Goal: Find specific page/section

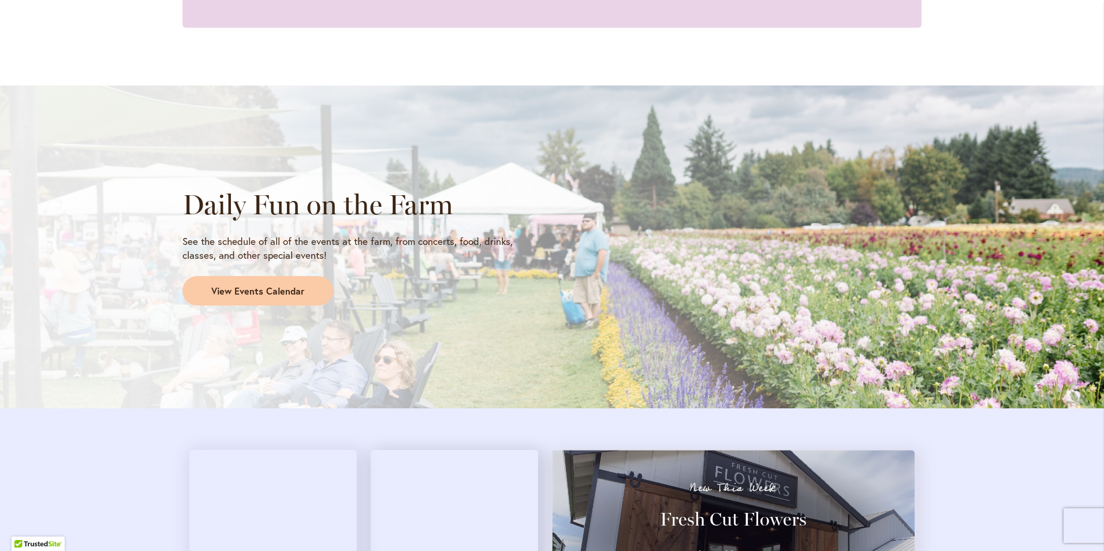
scroll to position [888, 0]
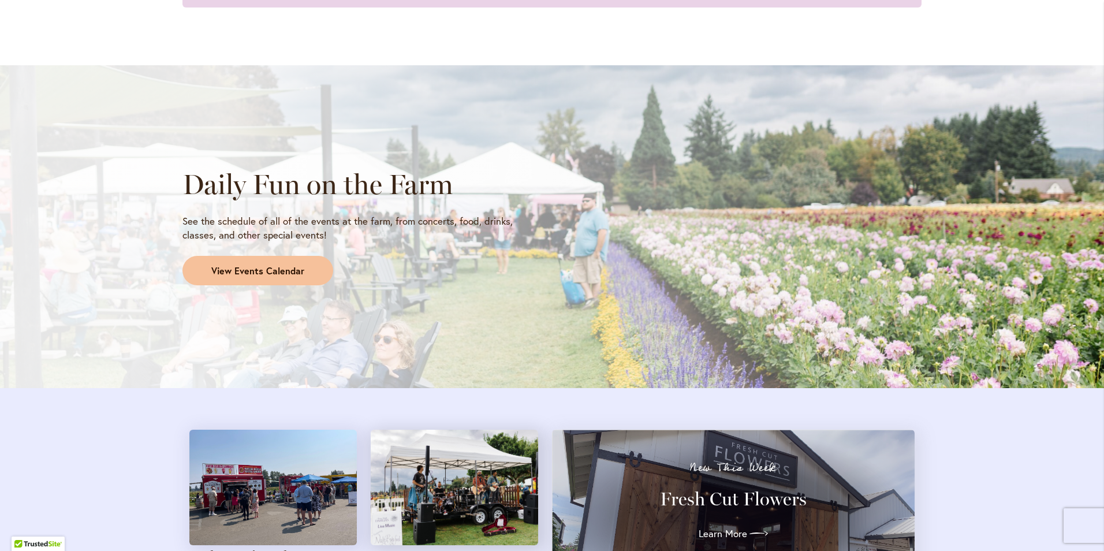
click at [287, 278] on link "View Events Calendar" at bounding box center [257, 271] width 151 height 30
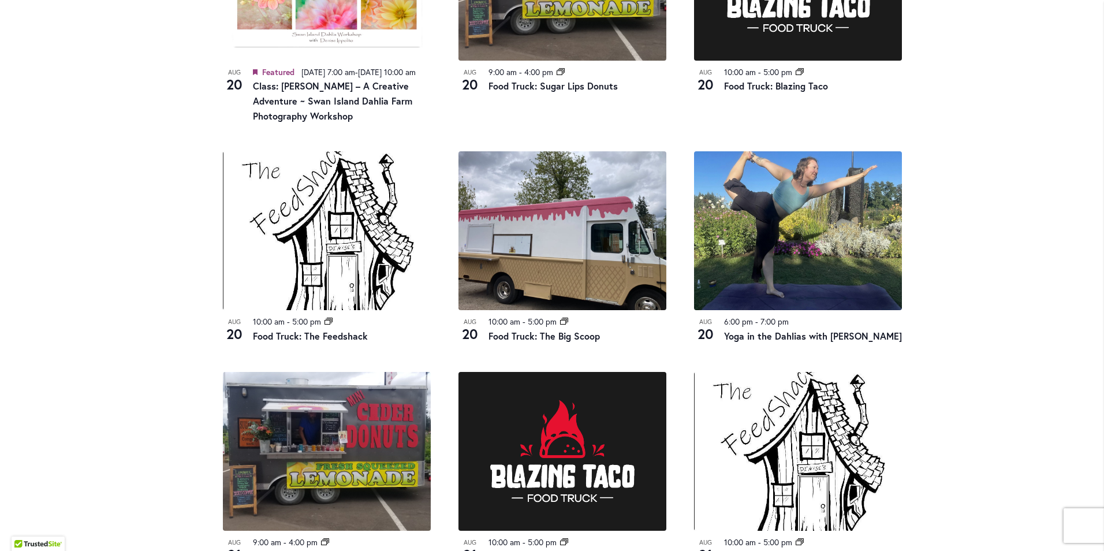
scroll to position [520, 0]
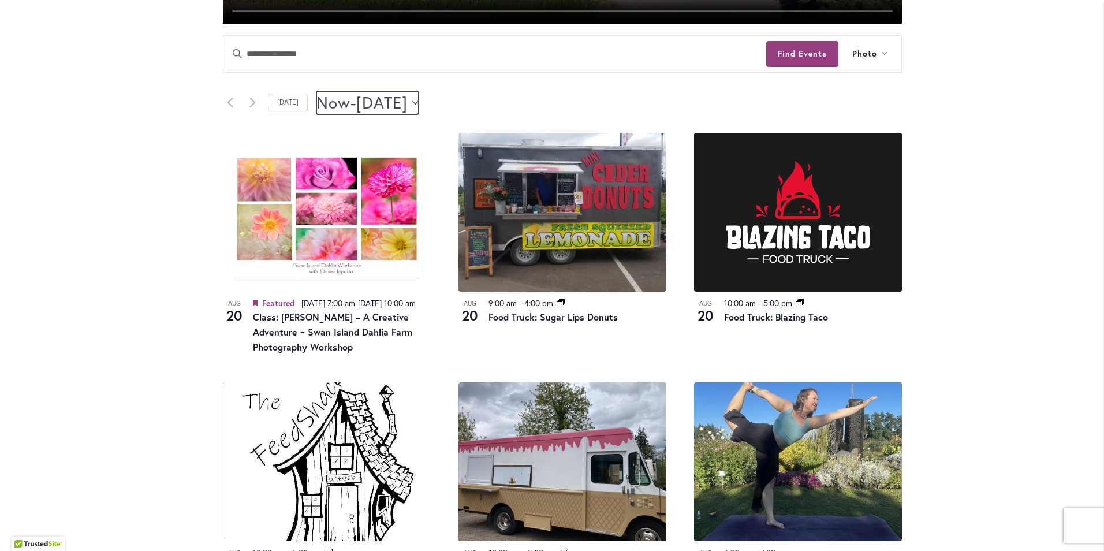
click at [419, 104] on icon "Click to toggle datepicker" at bounding box center [415, 102] width 6 height 5
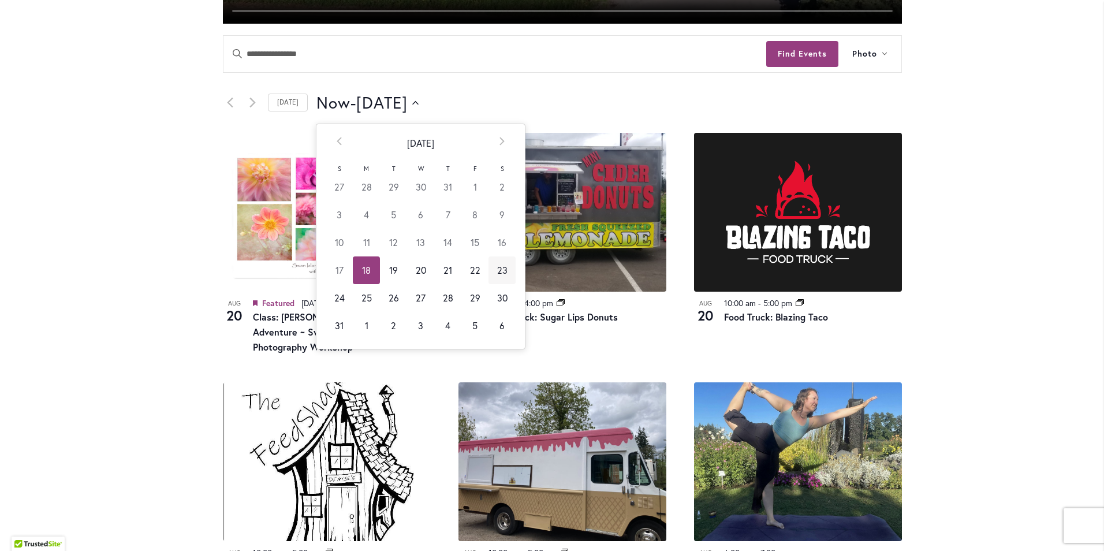
click at [494, 270] on td "23" at bounding box center [501, 270] width 27 height 28
type input "*********"
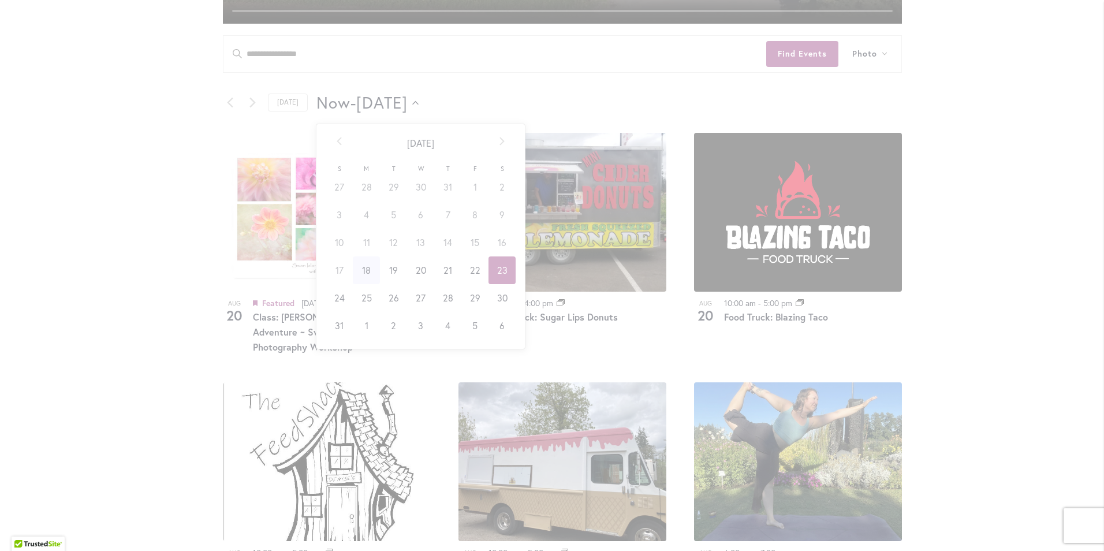
scroll to position [0, 47]
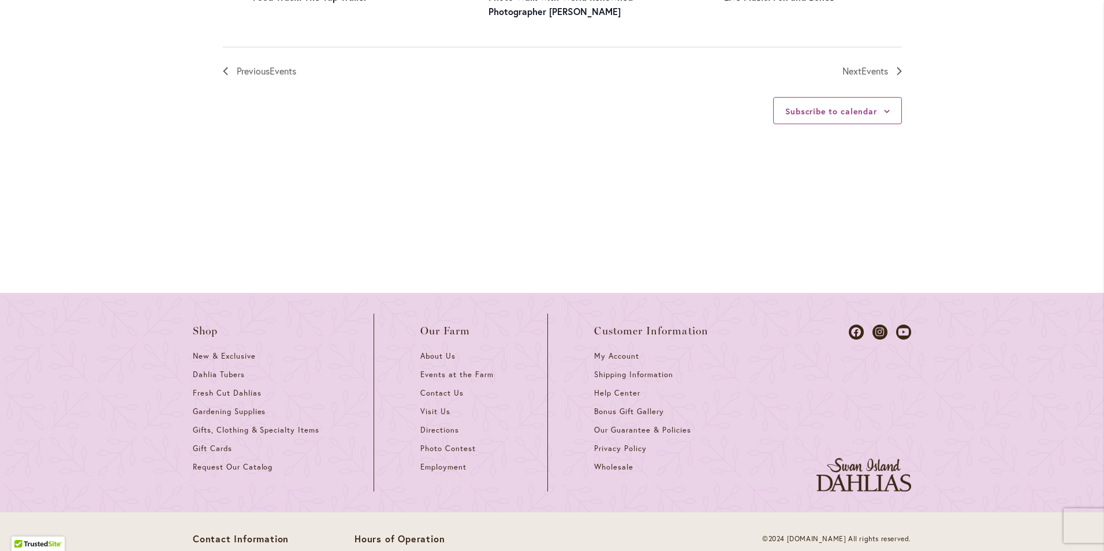
scroll to position [1212, 0]
